Goal: Information Seeking & Learning: Learn about a topic

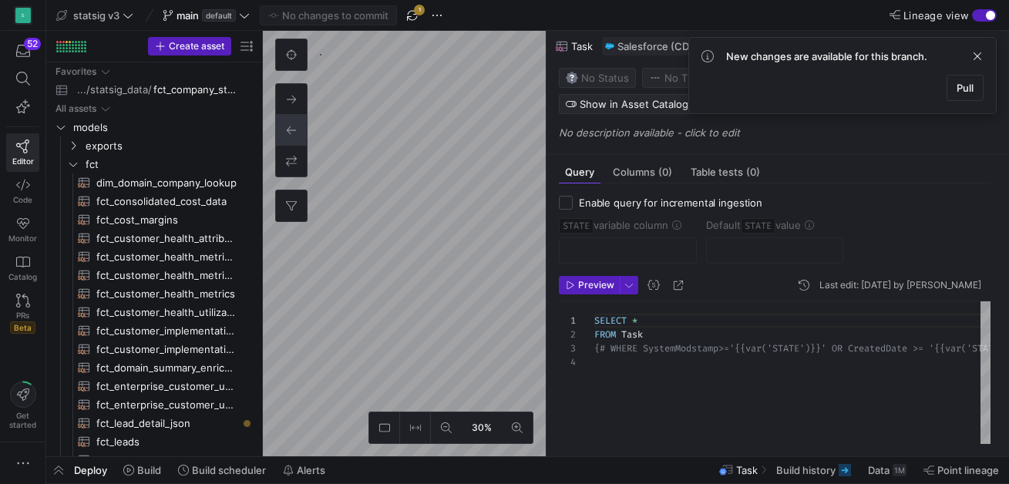
click at [412, 14] on span "button" at bounding box center [412, 15] width 19 height 19
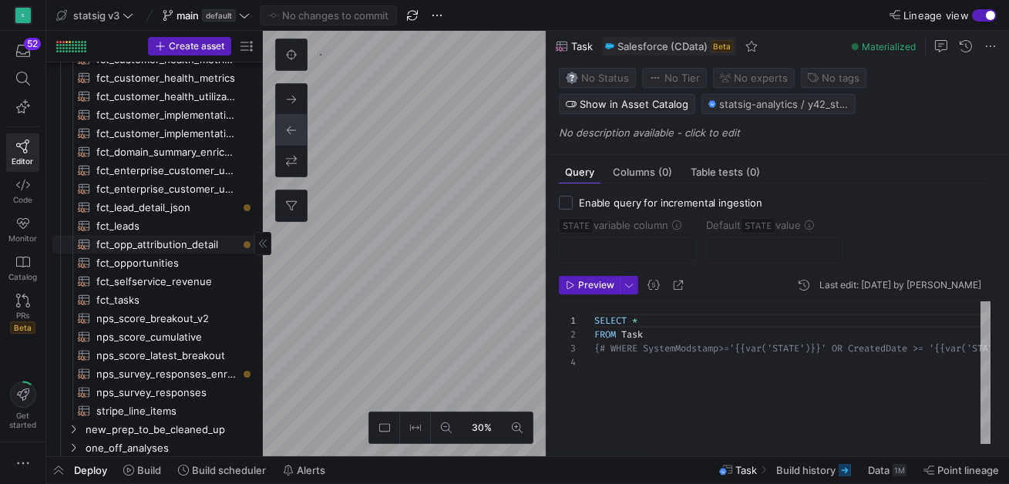
scroll to position [220, 0]
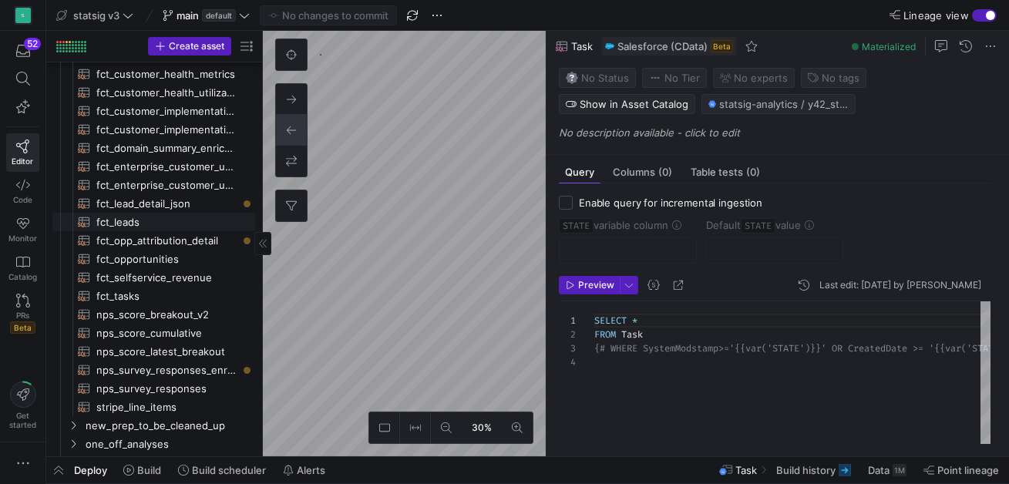
click at [128, 222] on span "fct_leads​​​​​​​​​​" at bounding box center [166, 223] width 141 height 18
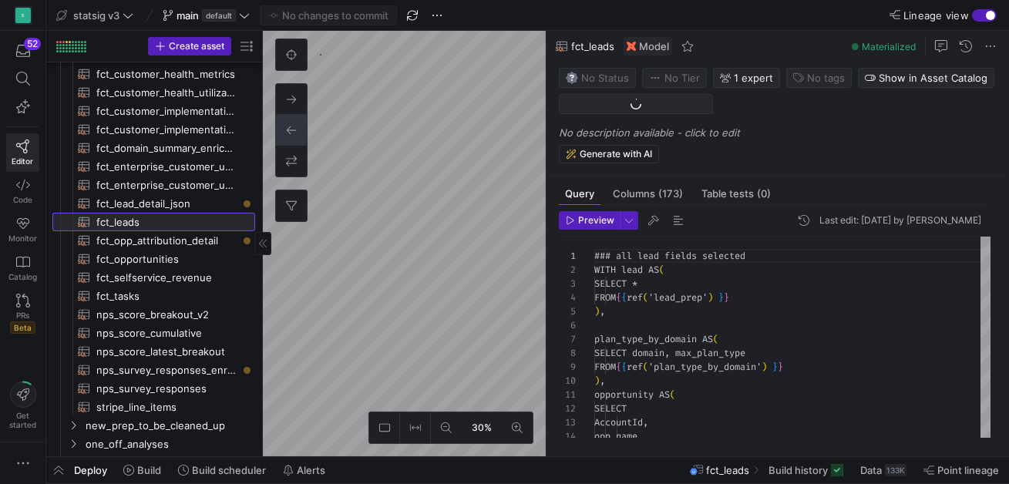
scroll to position [139, 0]
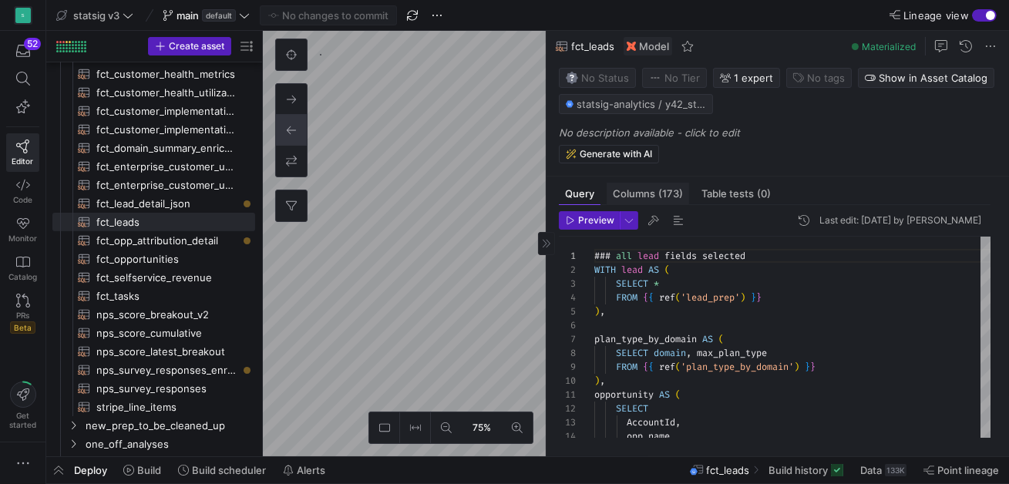
click at [630, 192] on span "Columns (173)" at bounding box center [648, 194] width 70 height 10
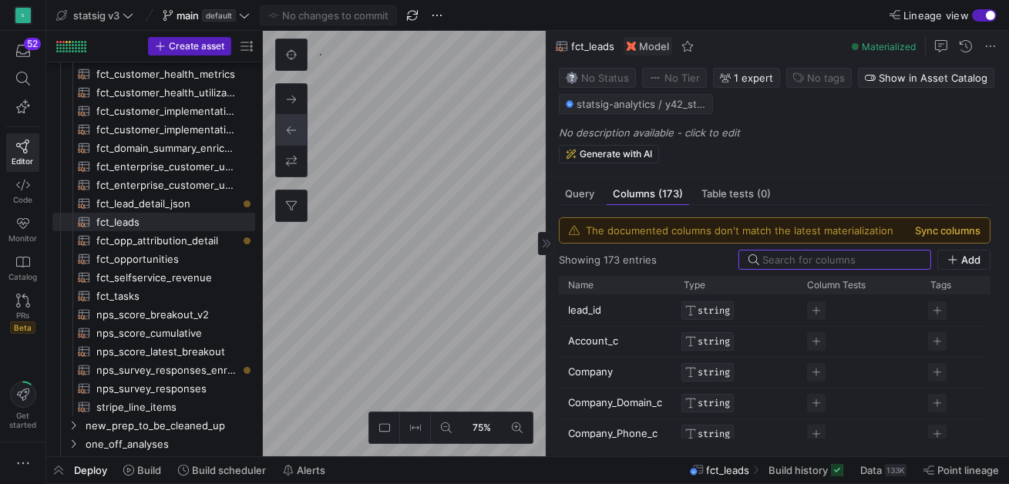
click at [944, 231] on button "Sync columns" at bounding box center [948, 230] width 66 height 12
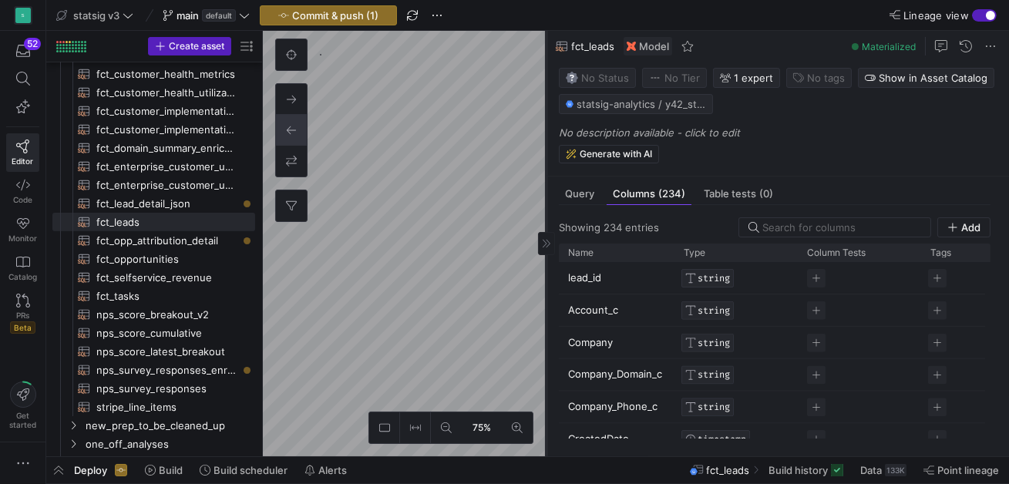
click at [352, 285] on as-split "75% 0 Query Columns (234) Table tests (0) Showing 234 entries Add Drag here to …" at bounding box center [636, 244] width 746 height 426
